Goal: Task Accomplishment & Management: Complete application form

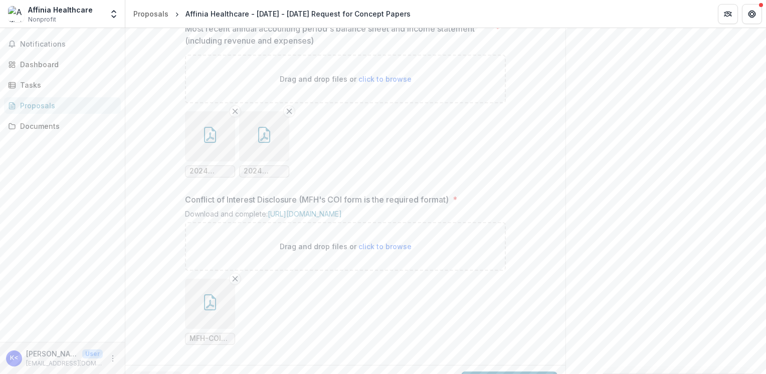
scroll to position [1146, 0]
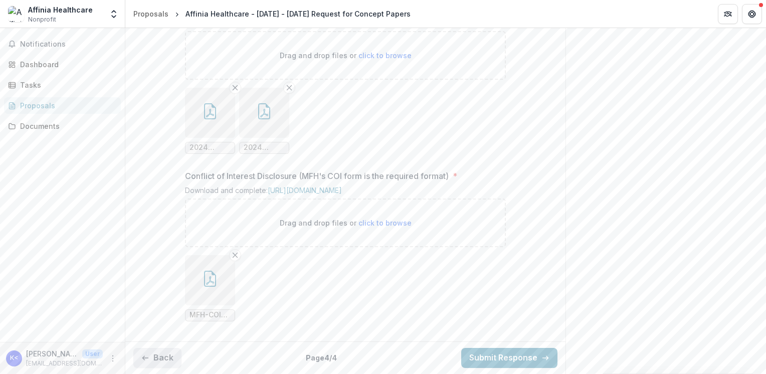
click at [154, 353] on button "Back" at bounding box center [157, 358] width 48 height 20
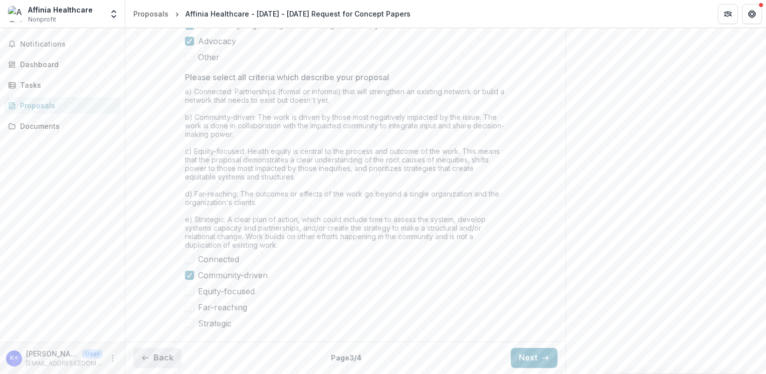
click at [159, 359] on button "Back" at bounding box center [157, 358] width 48 height 20
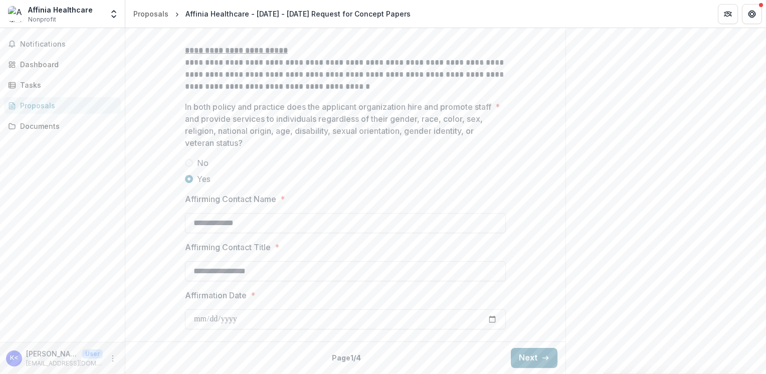
click at [543, 358] on line "button" at bounding box center [546, 358] width 6 height 0
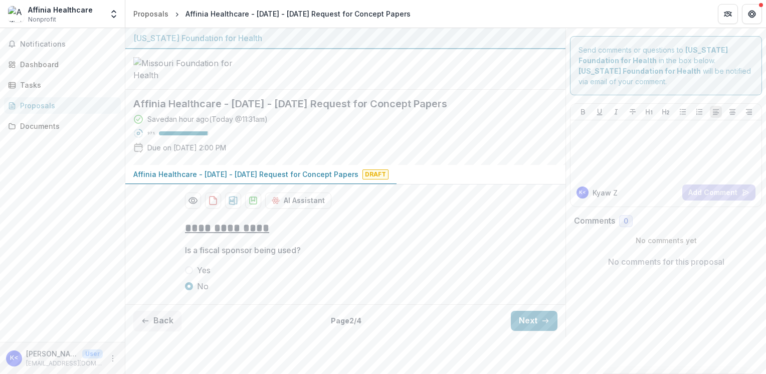
scroll to position [38, 0]
click at [535, 331] on button "Next" at bounding box center [534, 321] width 47 height 20
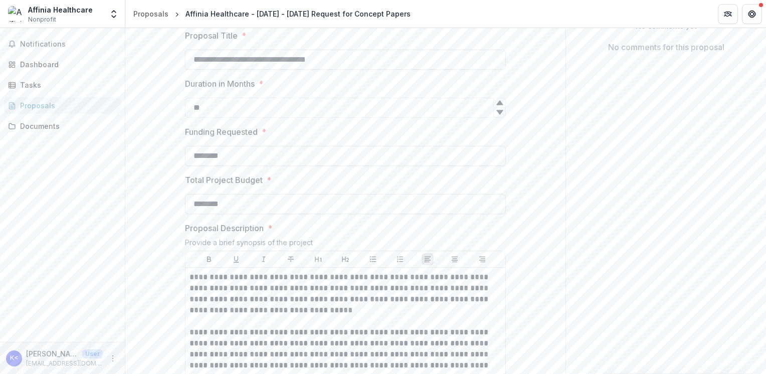
scroll to position [251, 0]
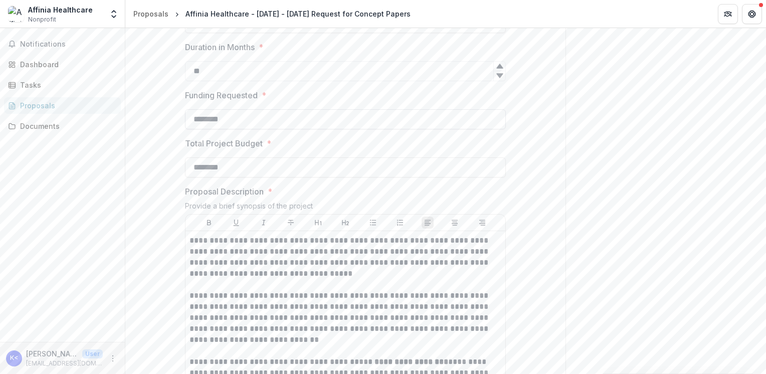
click at [232, 129] on input "********" at bounding box center [345, 119] width 321 height 20
type input "********"
click at [244, 178] on input "********" at bounding box center [345, 167] width 321 height 20
type input "********"
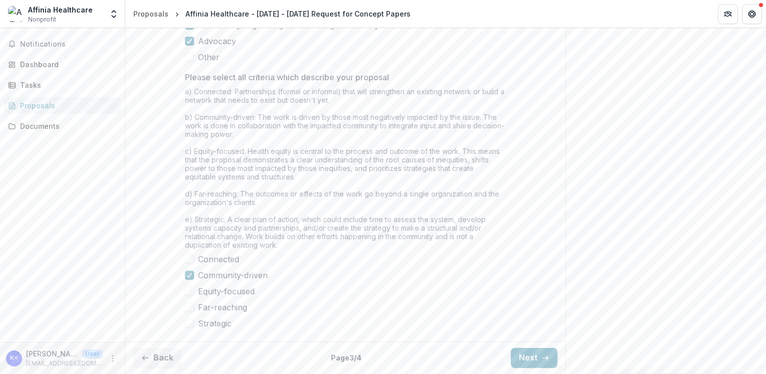
scroll to position [1003, 0]
click at [523, 348] on button "Next" at bounding box center [534, 358] width 47 height 20
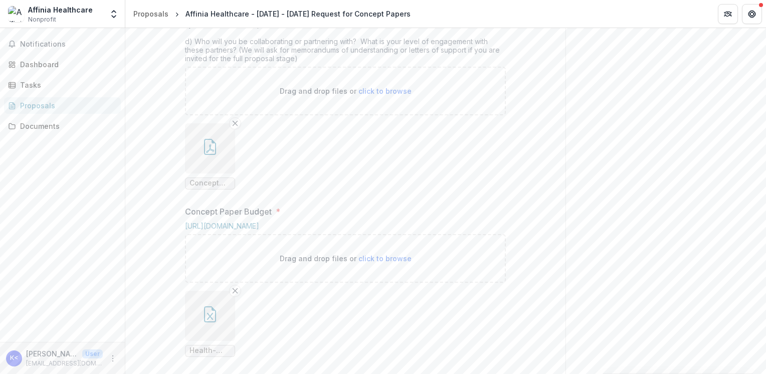
scroll to position [652, 0]
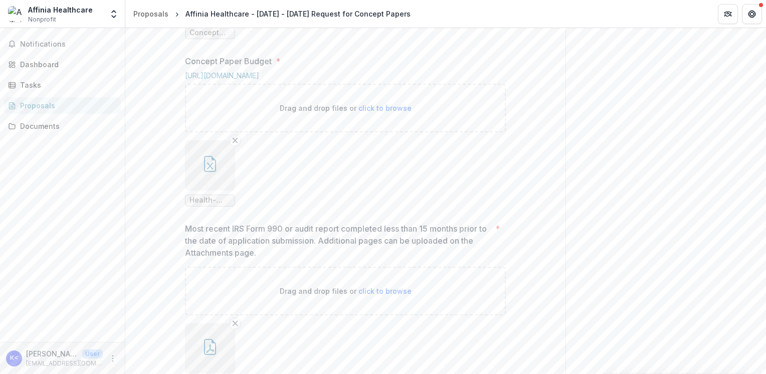
click at [234, 142] on line "Remove File" at bounding box center [235, 140] width 5 height 5
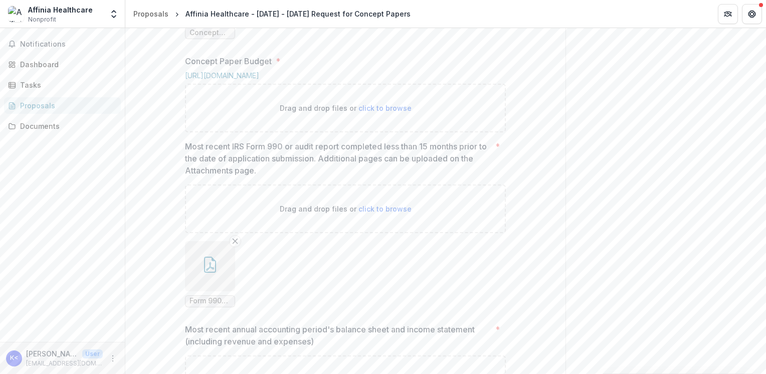
click at [389, 112] on span "click to browse" at bounding box center [385, 108] width 53 height 9
type input "**********"
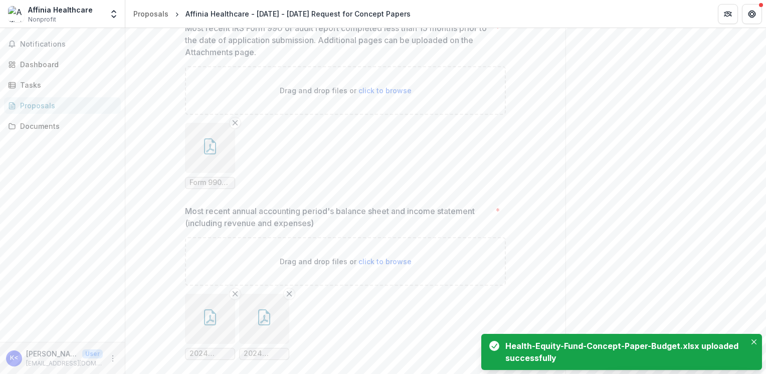
scroll to position [1146, 0]
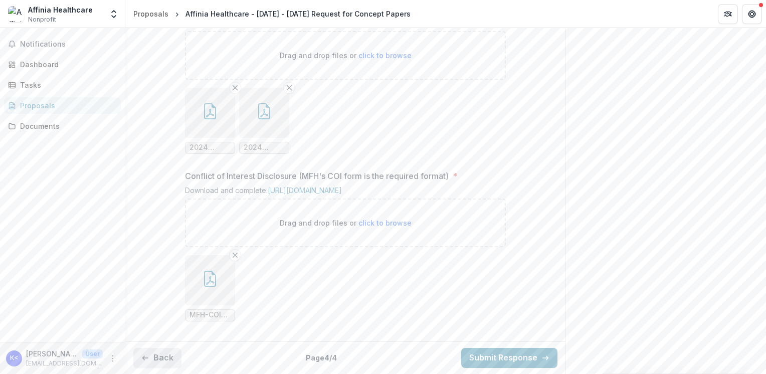
click at [147, 355] on icon "button" at bounding box center [145, 358] width 8 height 8
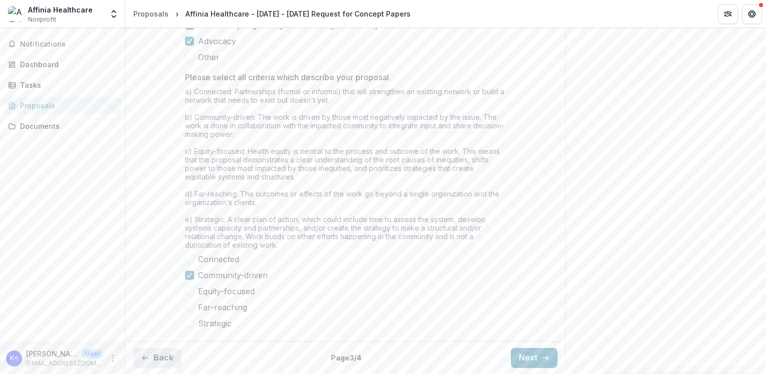
click at [147, 355] on icon "button" at bounding box center [145, 358] width 8 height 8
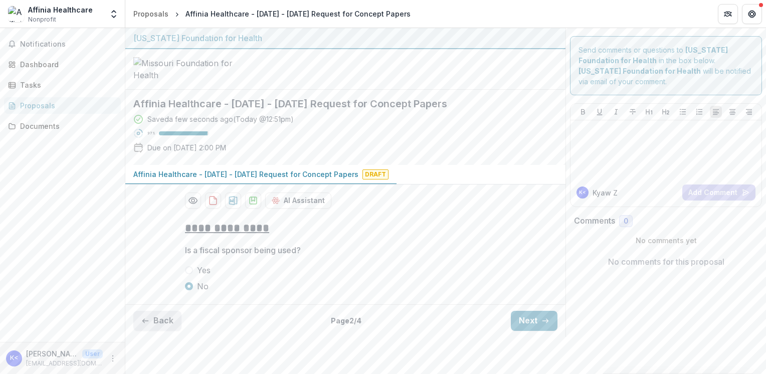
click at [147, 325] on icon "button" at bounding box center [145, 321] width 8 height 8
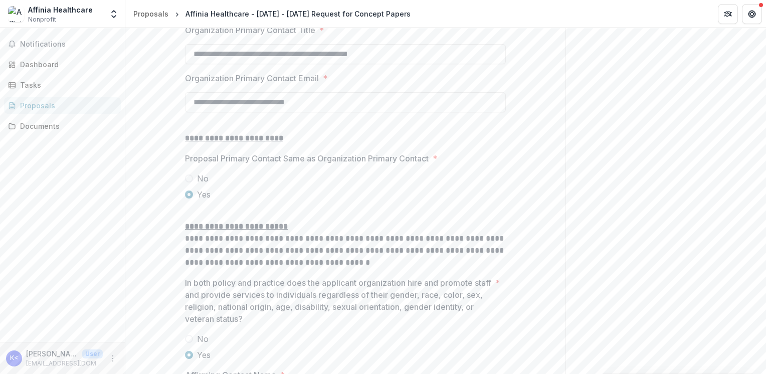
scroll to position [1411, 0]
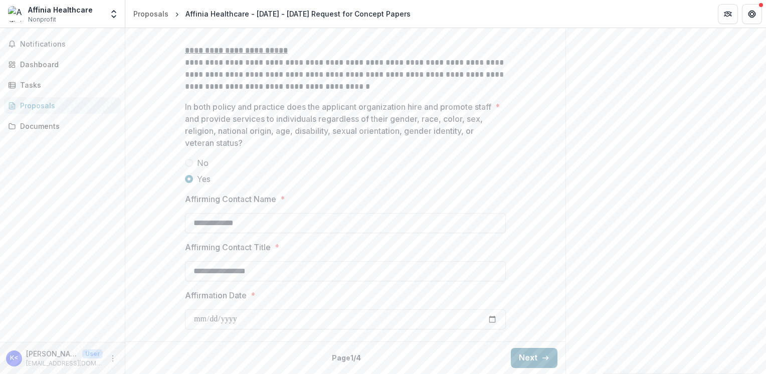
click at [529, 353] on button "Next" at bounding box center [534, 358] width 47 height 20
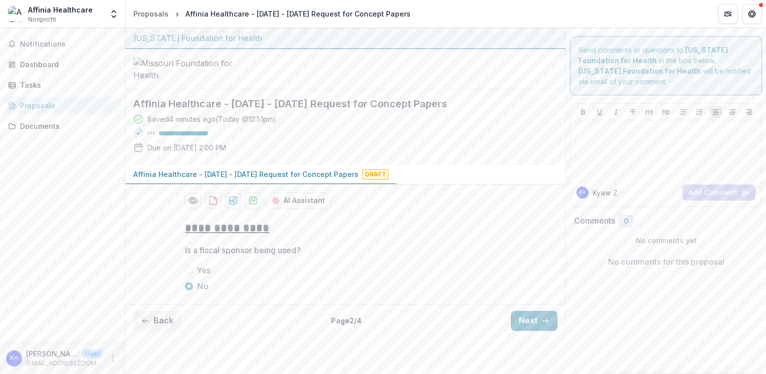
scroll to position [38, 0]
click at [551, 331] on button "Next" at bounding box center [534, 321] width 47 height 20
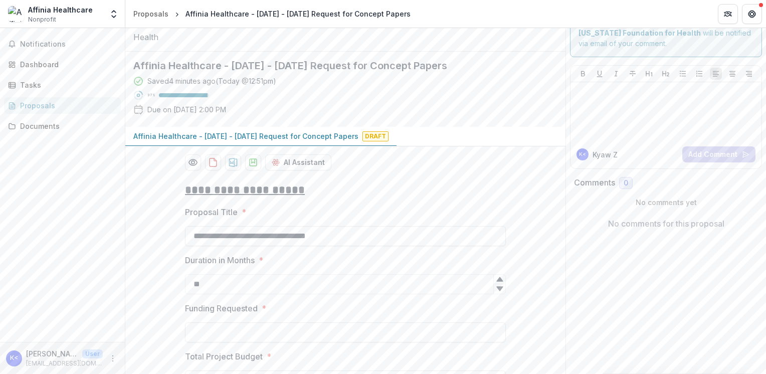
type input "********"
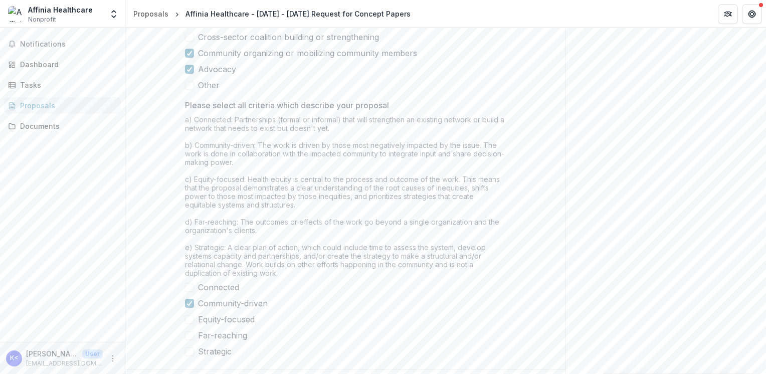
scroll to position [1003, 0]
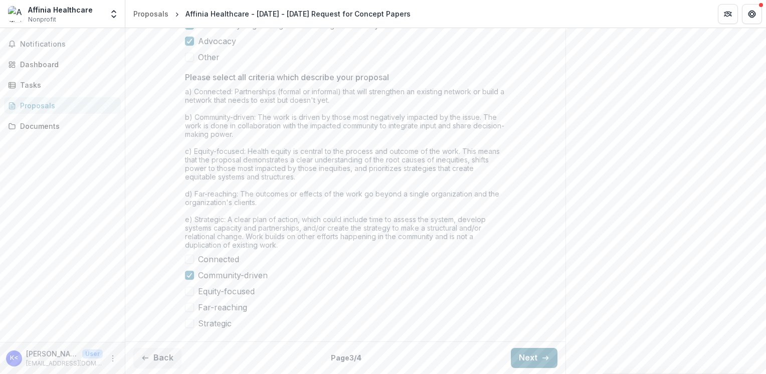
click at [544, 358] on icon "button" at bounding box center [546, 358] width 8 height 8
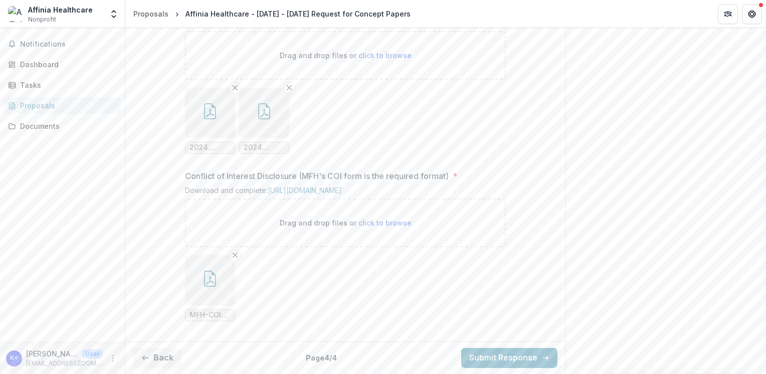
scroll to position [1146, 0]
click at [507, 359] on button "Submit Response" at bounding box center [509, 358] width 96 height 20
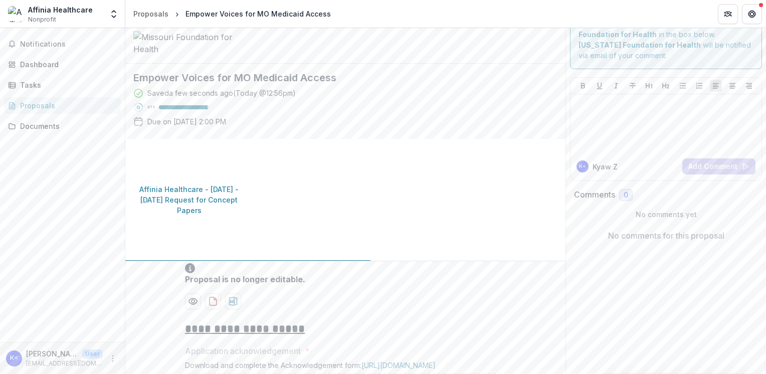
scroll to position [50, 0]
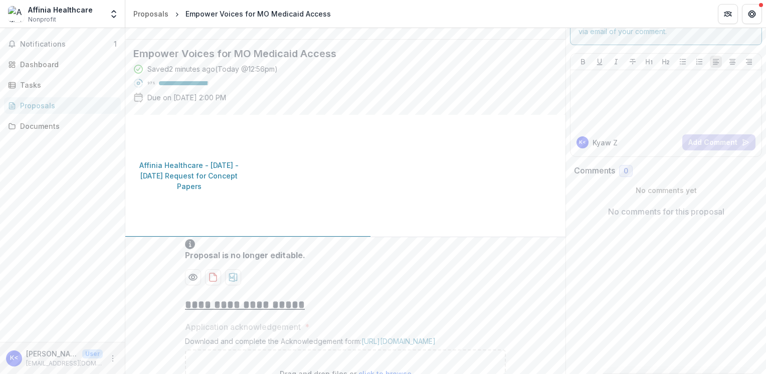
click at [102, 322] on div "Notifications 1 Dashboard Tasks Proposals Documents" at bounding box center [62, 185] width 125 height 314
click at [88, 44] on span "Notifications" at bounding box center [67, 44] width 94 height 9
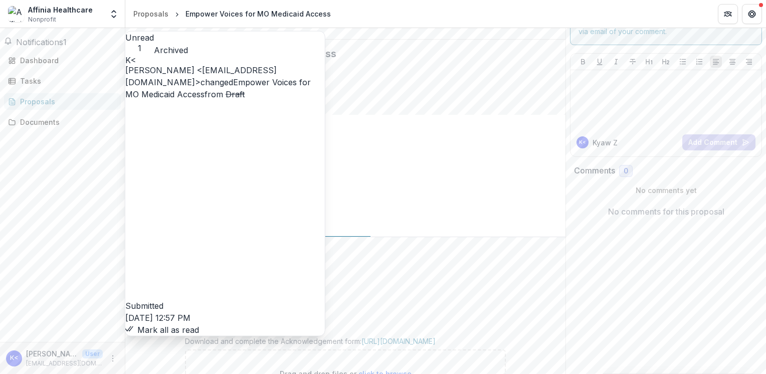
click at [150, 324] on button "Mark all as read" at bounding box center [162, 330] width 74 height 12
